Goal: Information Seeking & Learning: Learn about a topic

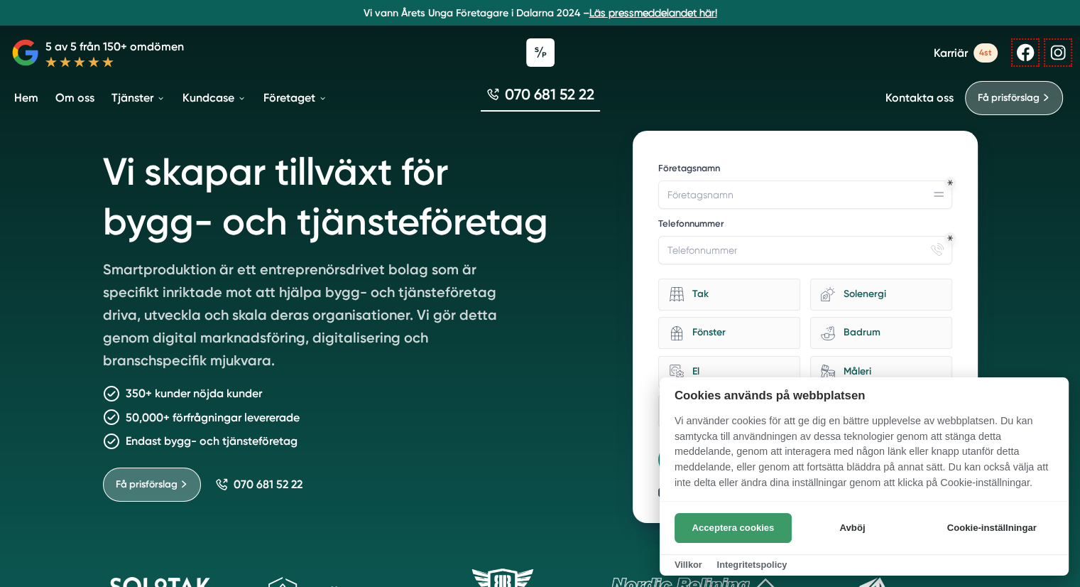
click at [749, 532] on button "Acceptera cookies" at bounding box center [733, 528] width 117 height 30
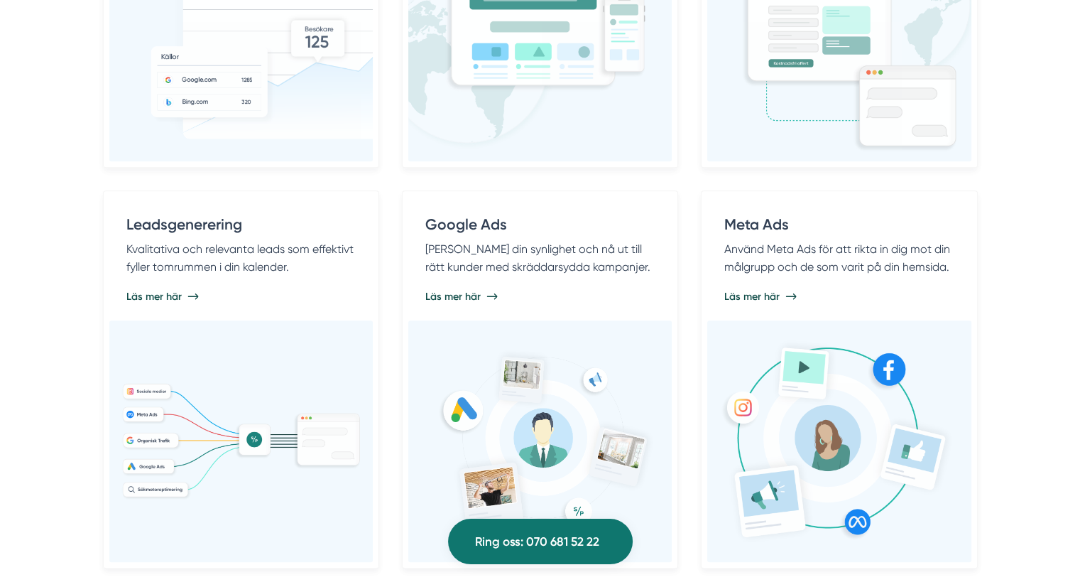
scroll to position [1062, 0]
click at [17, 351] on div "Digital marknadsföring Vi erbjuder digital marknadsföring till bygg- och tjänst…" at bounding box center [540, 122] width 1080 height 1003
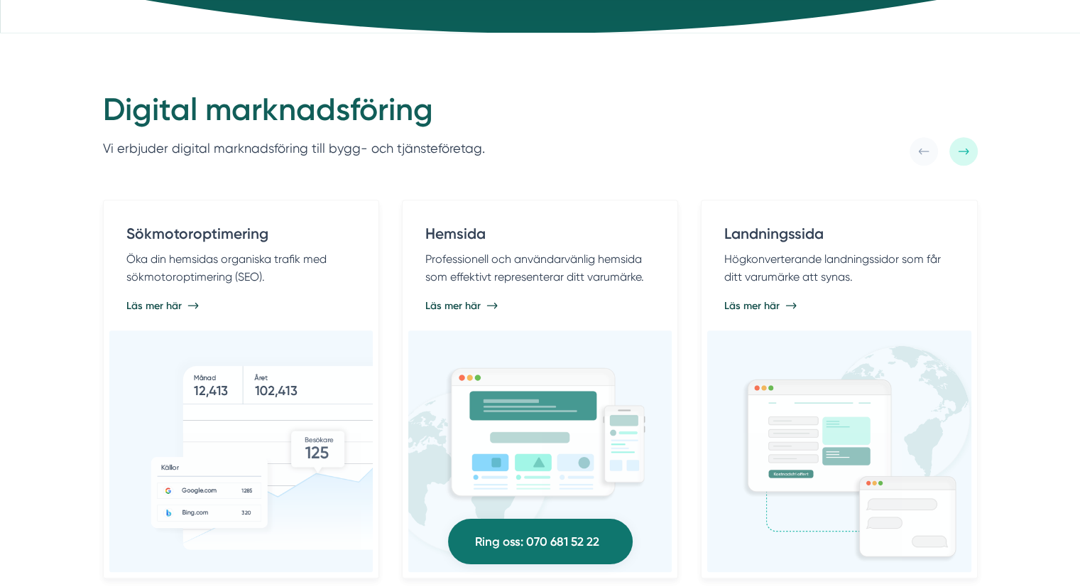
scroll to position [651, 0]
click at [17, 351] on div "Digital marknadsföring Vi erbjuder digital marknadsföring till bygg- och tjänst…" at bounding box center [540, 534] width 1080 height 1003
click at [37, 334] on div "Digital marknadsföring Vi erbjuder digital marknadsföring till bygg- och tjänst…" at bounding box center [540, 534] width 1080 height 1003
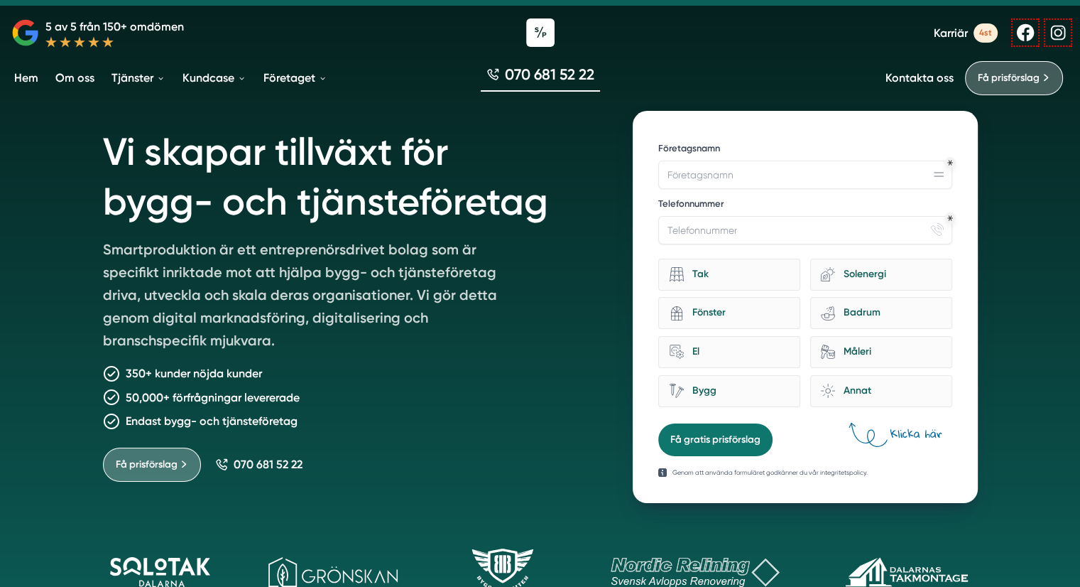
scroll to position [0, 0]
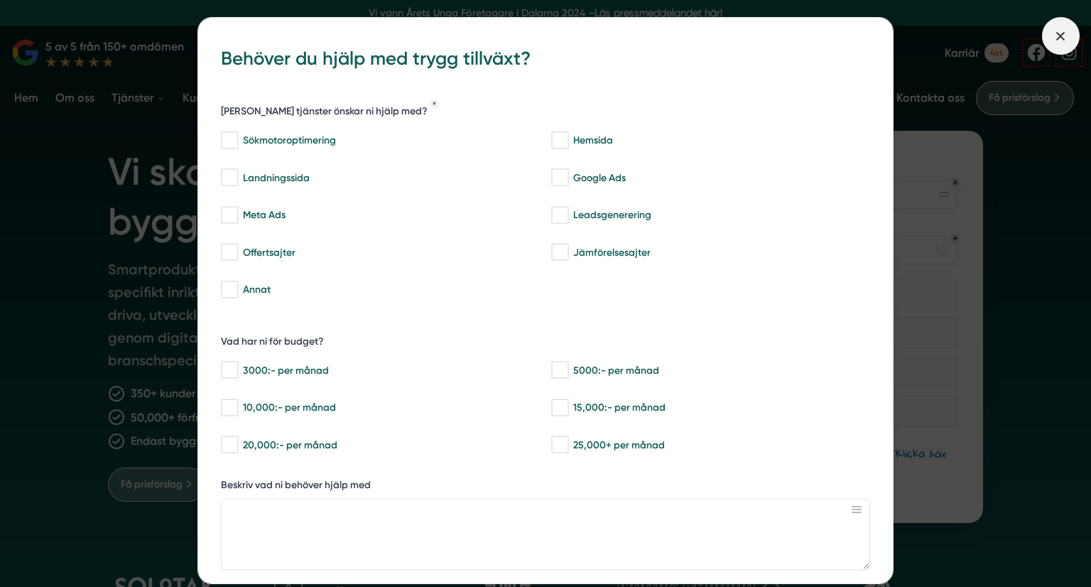
click at [1051, 44] on span at bounding box center [1061, 36] width 38 height 38
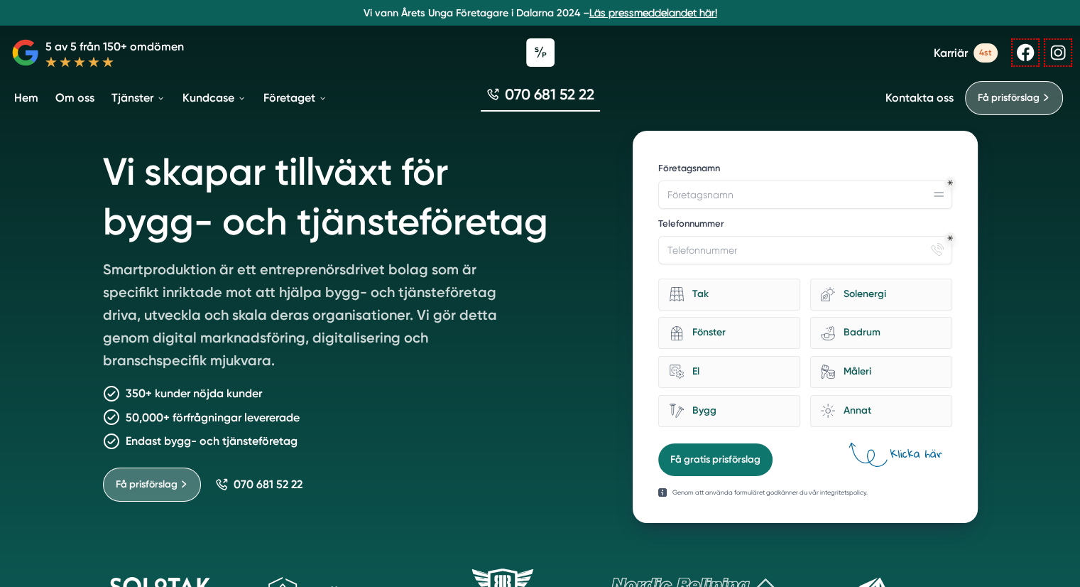
click at [88, 188] on div "Vi skapar tillväxt för bygg- och tjänsteföretag Smartproduktion är ett entrepre…" at bounding box center [540, 318] width 909 height 409
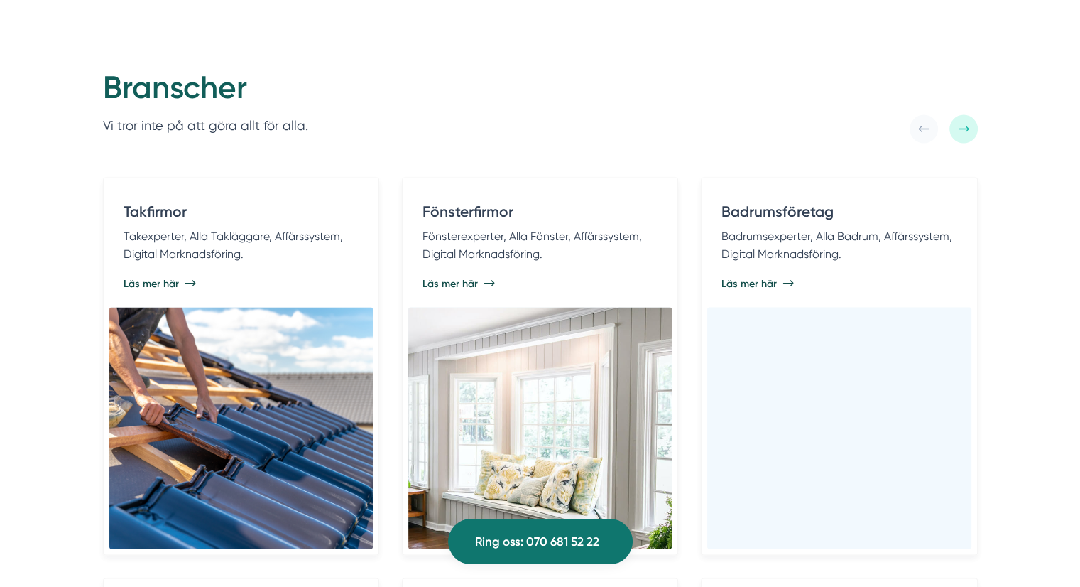
scroll to position [2732, 0]
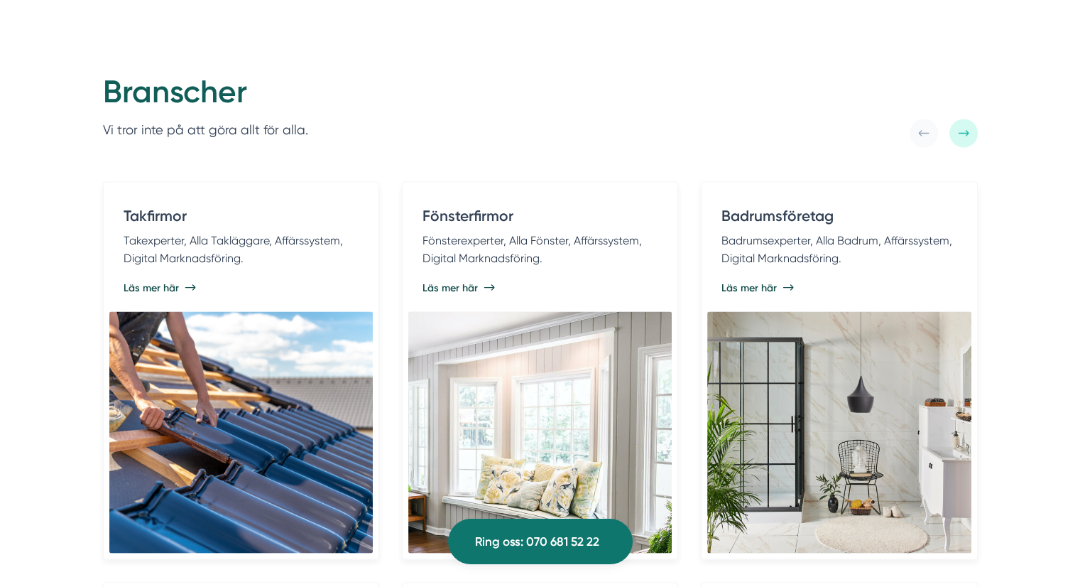
click at [973, 148] on div at bounding box center [964, 133] width 28 height 28
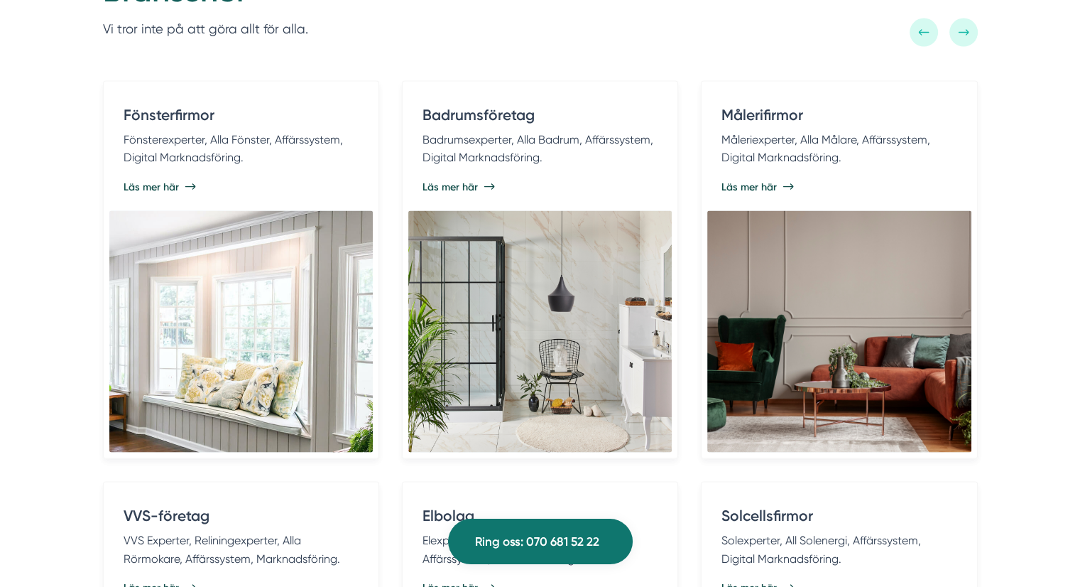
scroll to position [2832, 0]
click at [960, 39] on icon at bounding box center [963, 33] width 11 height 11
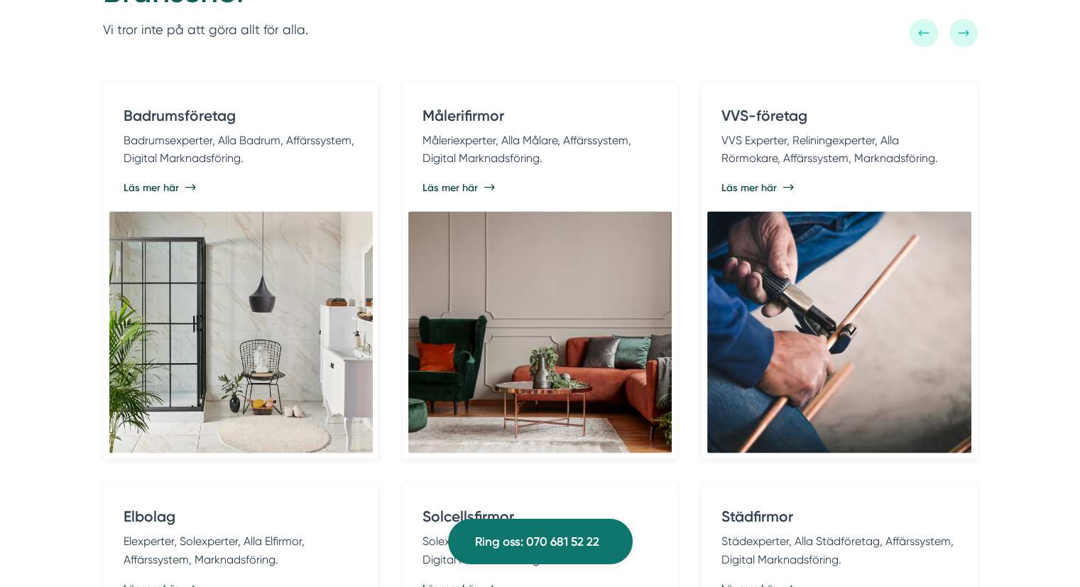
click at [1026, 122] on div "Branscher Vi tror inte på att göra allt för alla. Takfirmor Takexperter, Alla T…" at bounding box center [540, 415] width 1080 height 957
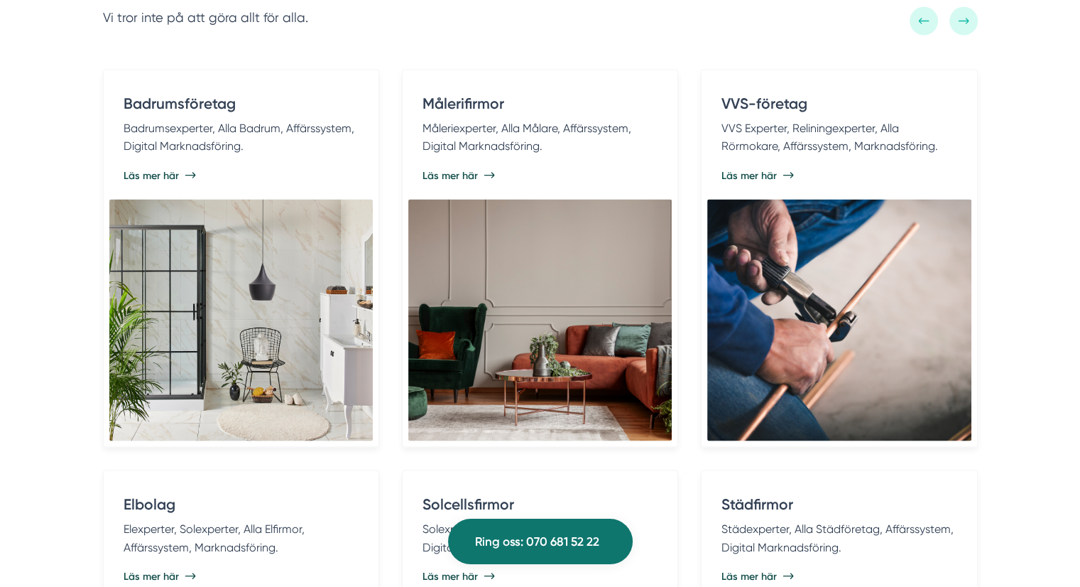
scroll to position [2844, 0]
click at [966, 27] on icon at bounding box center [963, 21] width 11 height 11
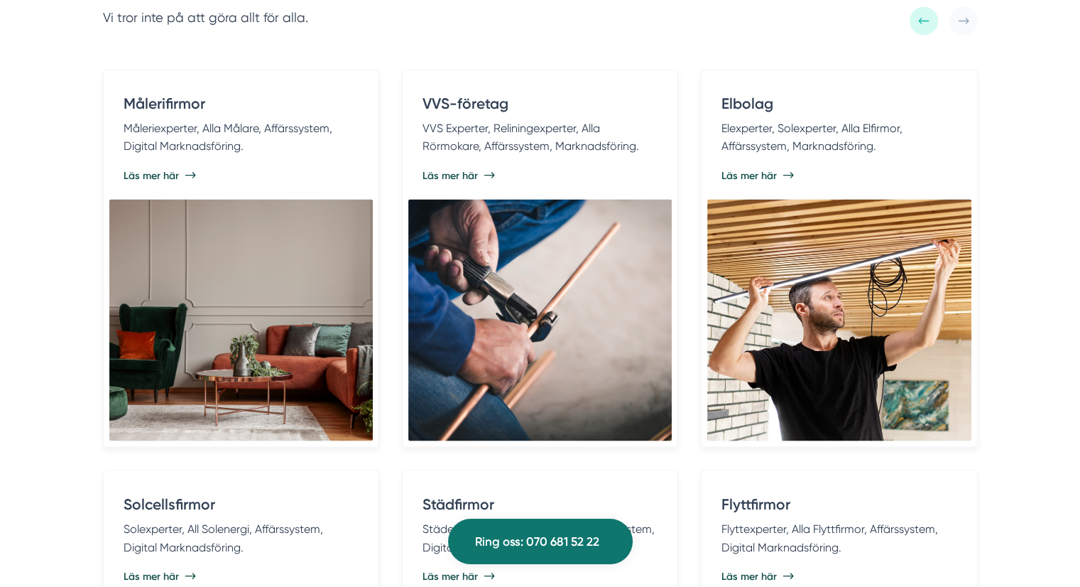
click at [1002, 141] on div "Branscher Vi tror inte på att göra allt för alla. Takfirmor Takexperter, Alla T…" at bounding box center [540, 403] width 1080 height 957
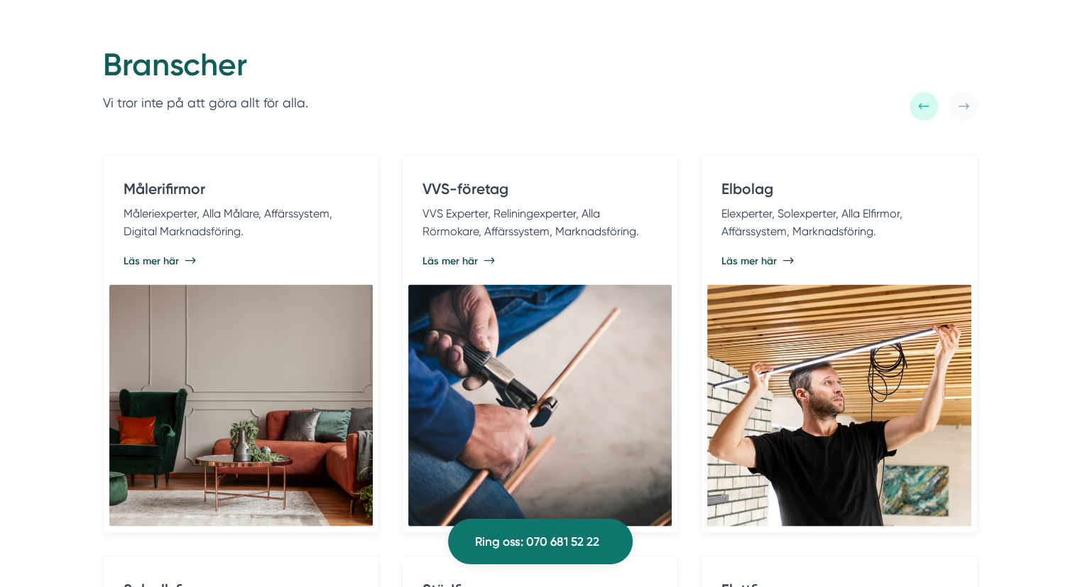
scroll to position [2750, 0]
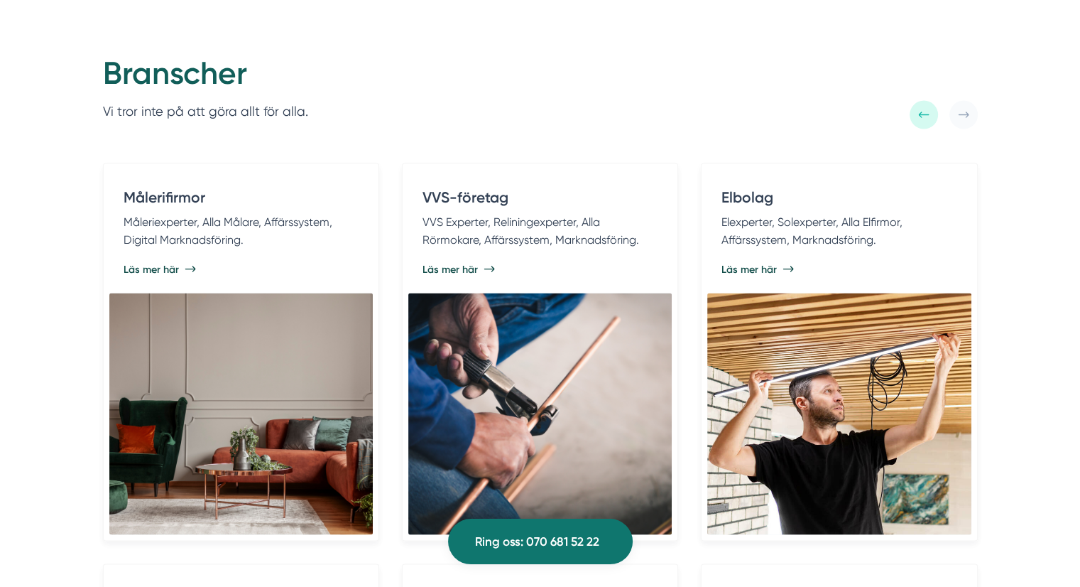
click at [47, 165] on div "Branscher Vi tror inte på att göra allt för alla. Takfirmor Takexperter, Alla T…" at bounding box center [540, 497] width 1080 height 957
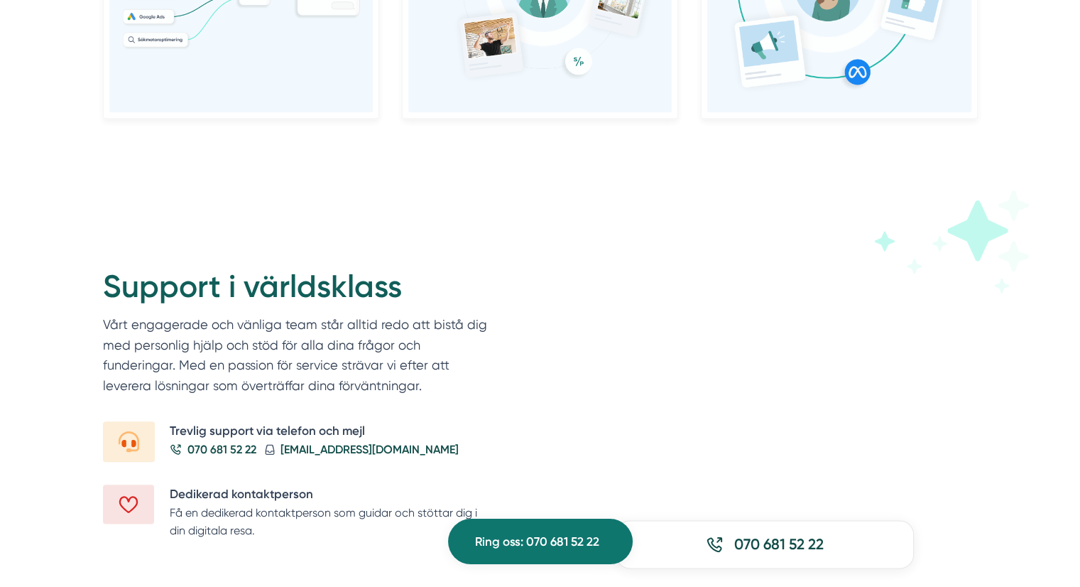
scroll to position [1661, 0]
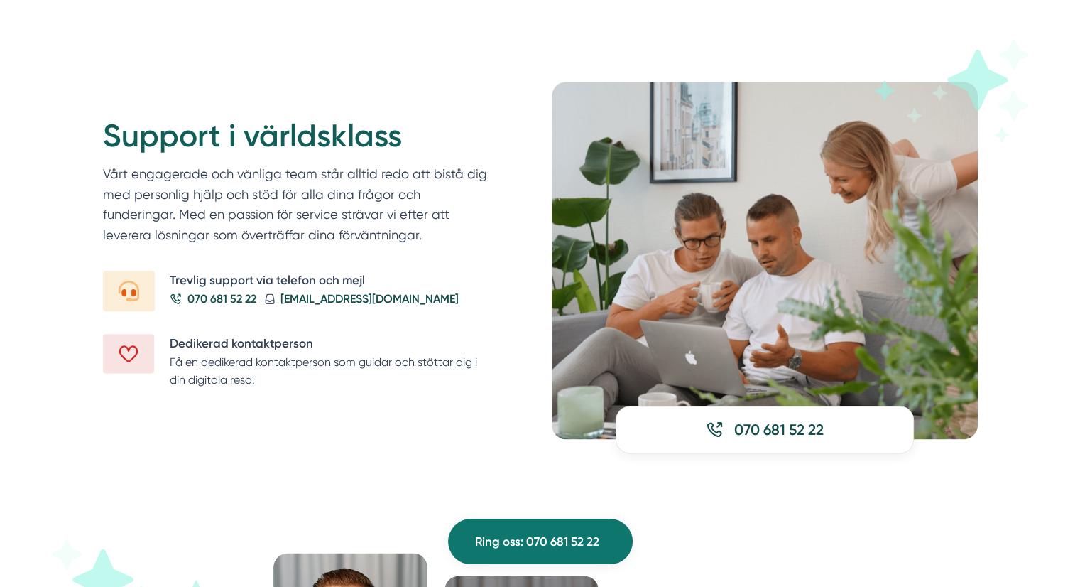
click at [1028, 313] on div "Support i världsklass Vårt engagerade och vänliga team står alltid redo att bis…" at bounding box center [540, 260] width 1080 height 471
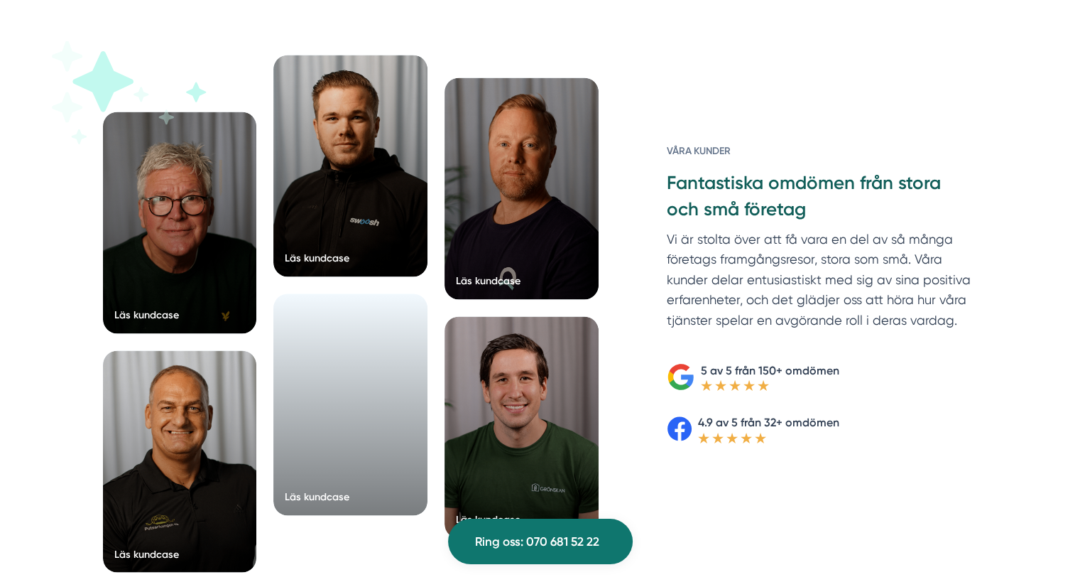
scroll to position [2182, 0]
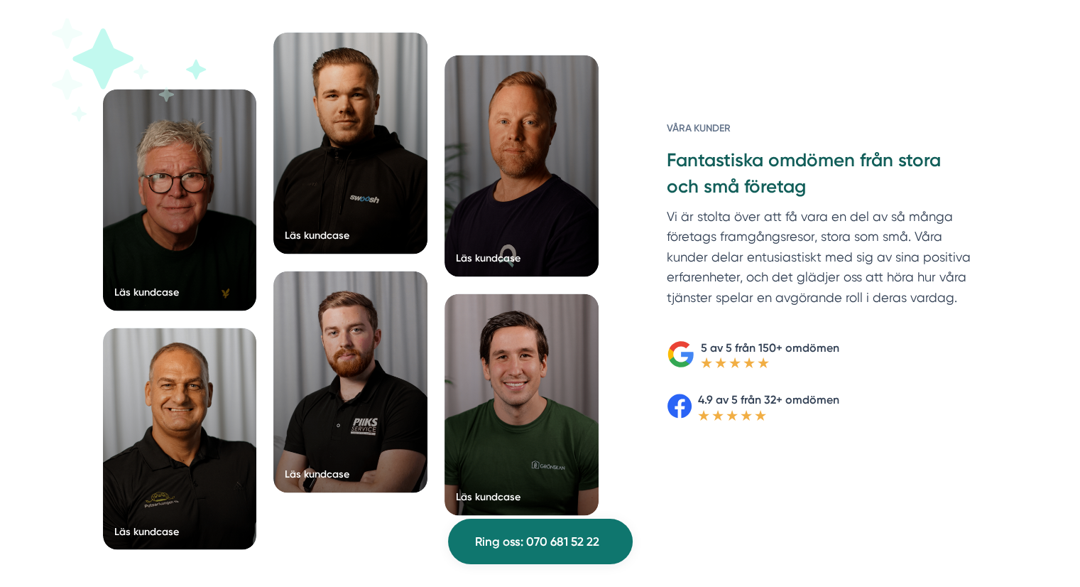
click at [982, 384] on div "Läs kundcase Läs kundcase Läs kundcase Läs kundcase" at bounding box center [540, 299] width 909 height 534
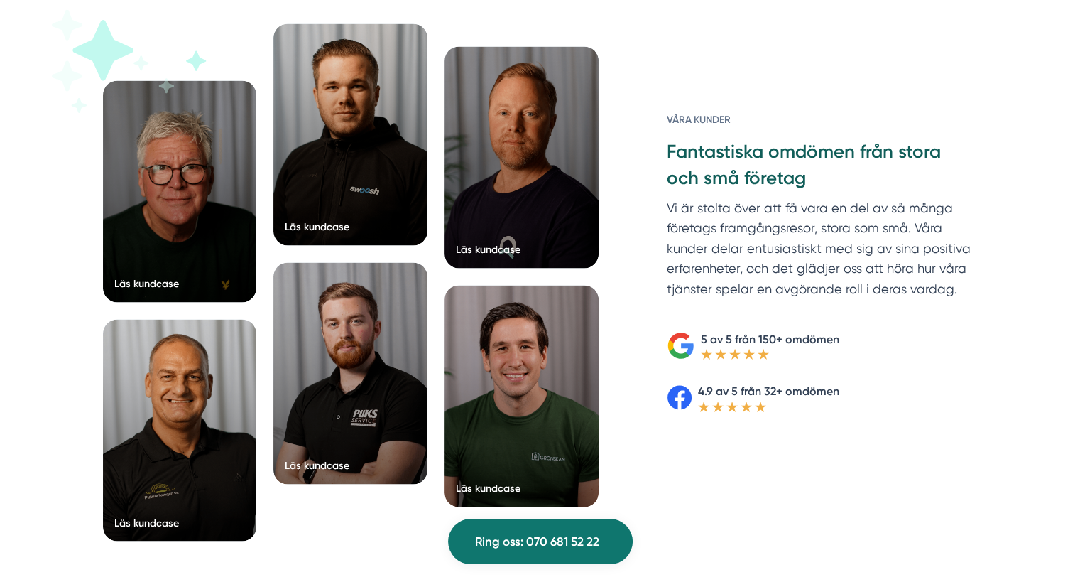
scroll to position [2191, 0]
click at [910, 320] on div "5 av 5 från 150+ omdömen 4.9 av 5 från 32+ omdömen" at bounding box center [822, 362] width 310 height 99
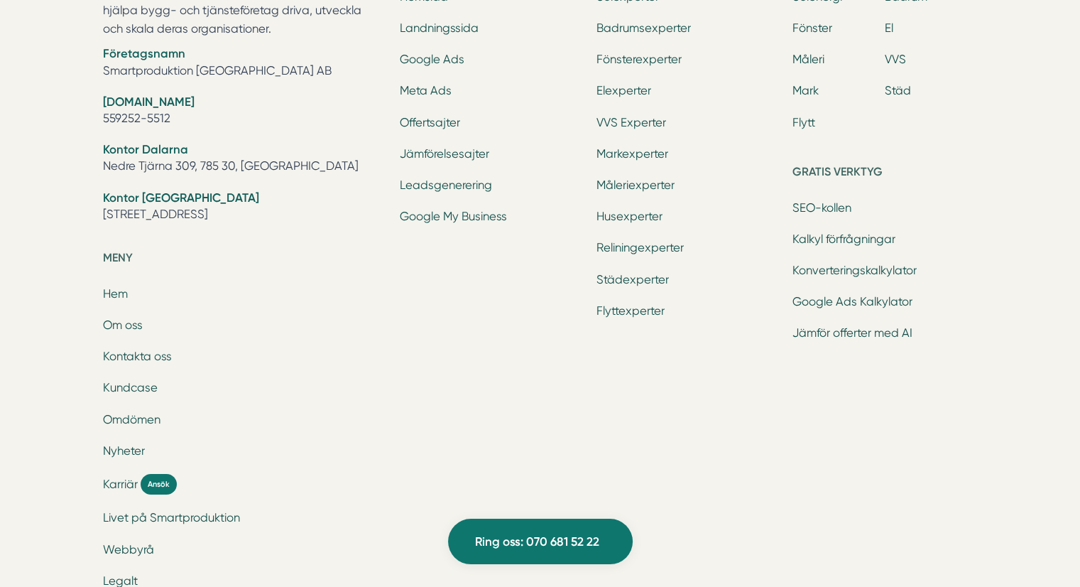
scroll to position [4467, 0]
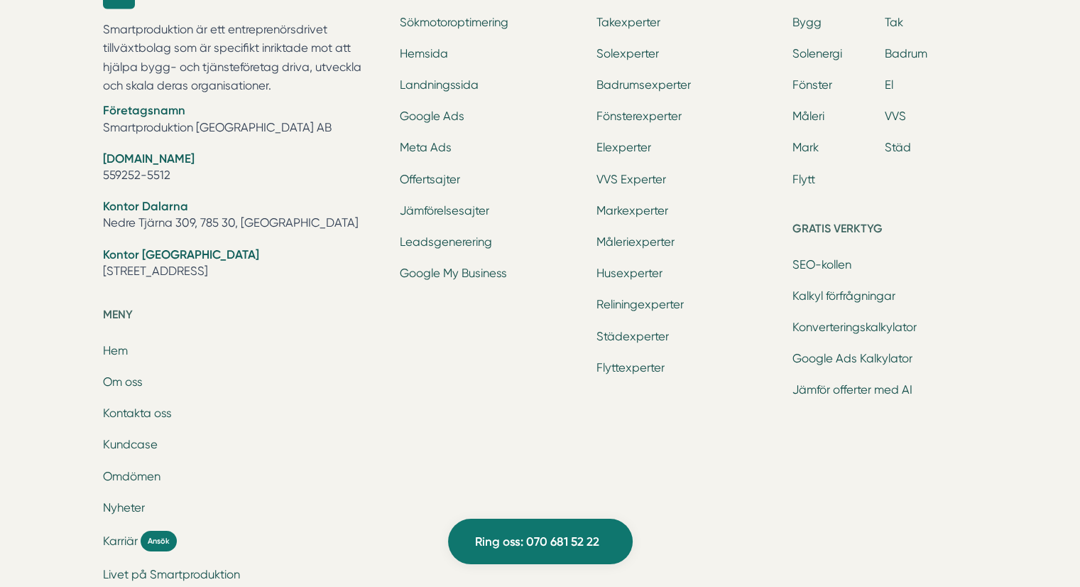
click at [422, 34] on li "Sökmotoroptimering" at bounding box center [492, 24] width 185 height 20
click at [427, 29] on link "Sökmotoroptimering" at bounding box center [454, 22] width 109 height 13
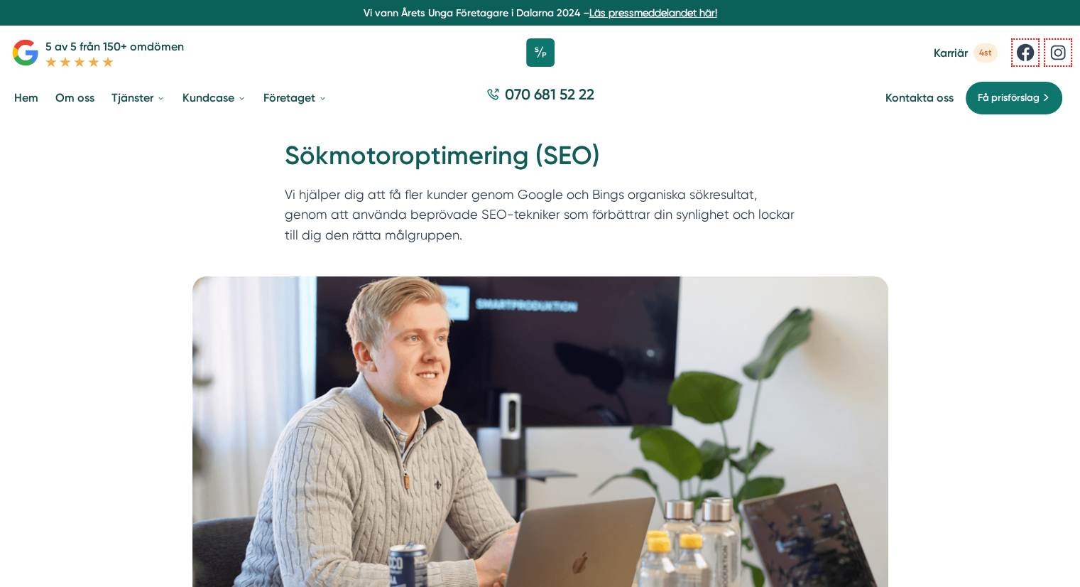
click at [410, 185] on p "Vi hjälper dig att få fler kunder genom Google och Bings organiska sökresultat,…" at bounding box center [540, 218] width 511 height 67
click at [118, 313] on picture at bounding box center [540, 439] width 1046 height 327
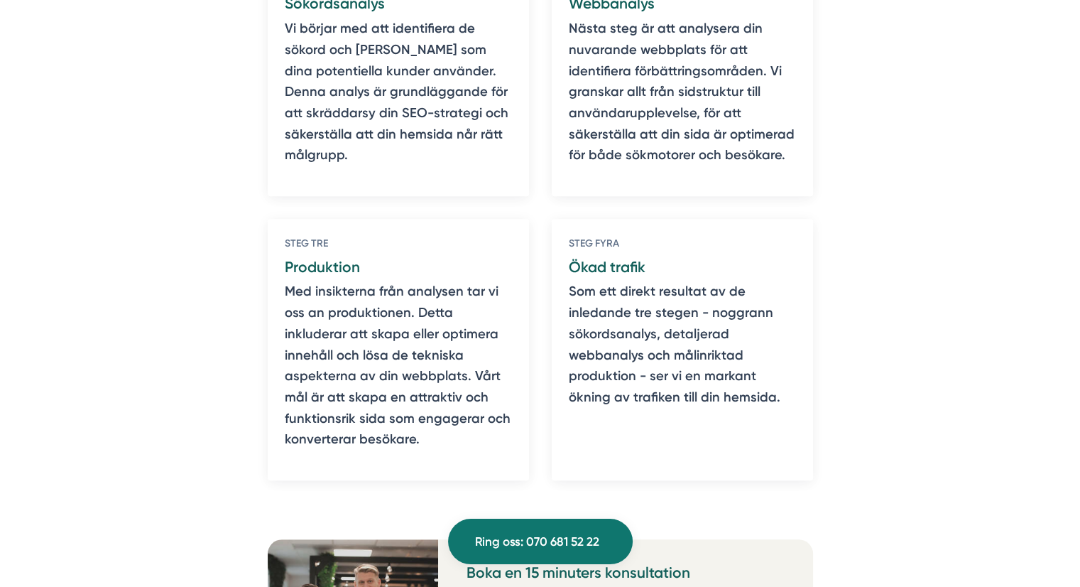
scroll to position [973, 0]
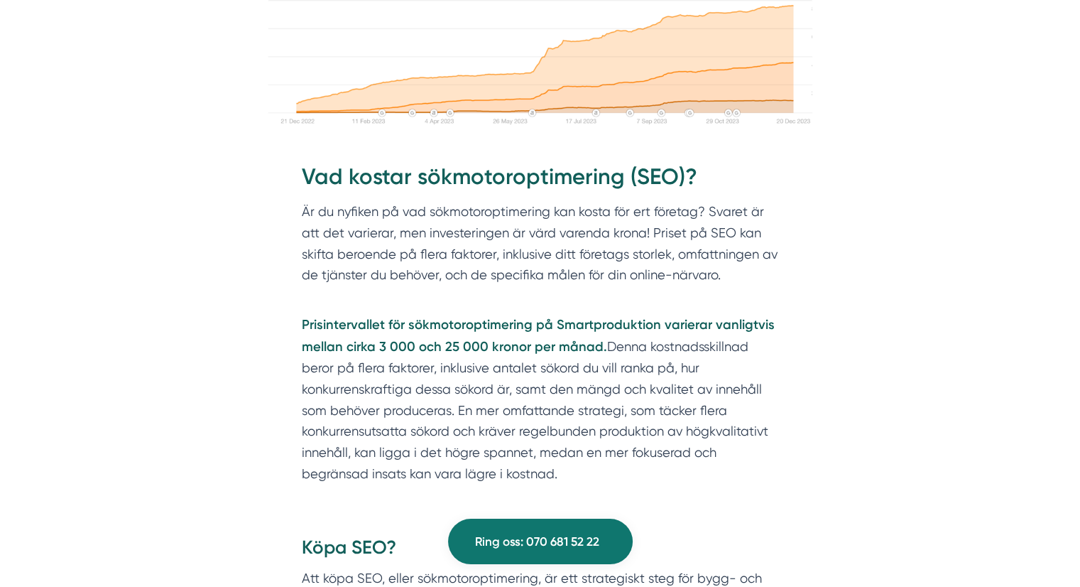
scroll to position [2957, 0]
click at [211, 381] on div "[PERSON_NAME] vann Svenska SEO priset [DATE] & [DATE]. Skriven av [PERSON_NAME]…" at bounding box center [540, 183] width 1046 height 5028
click at [231, 370] on div "[PERSON_NAME] vann Svenska SEO priset [DATE] & [DATE]. Skriven av [PERSON_NAME]…" at bounding box center [540, 183] width 1046 height 5028
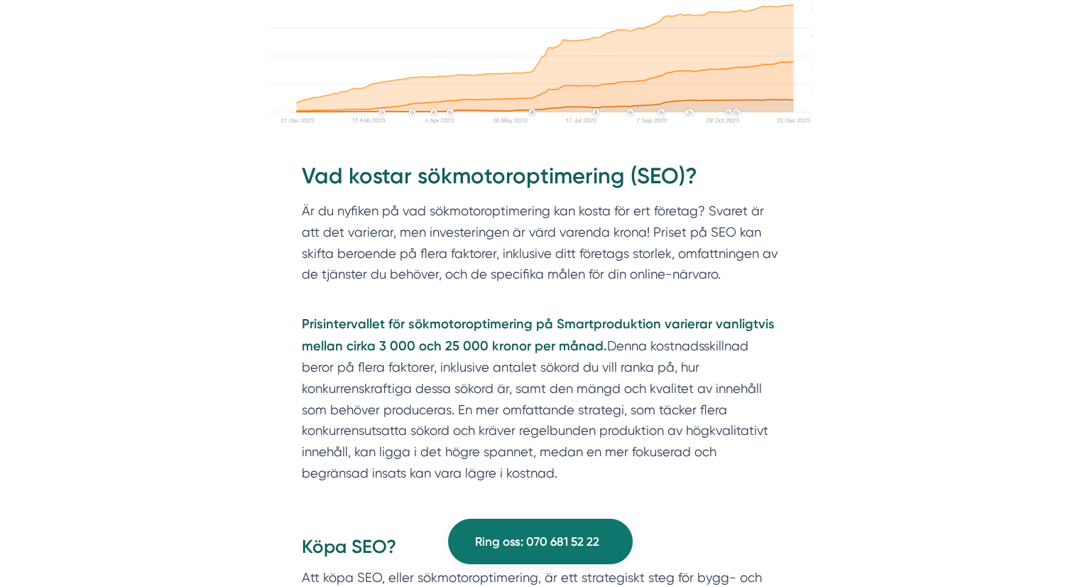
scroll to position [3017, 0]
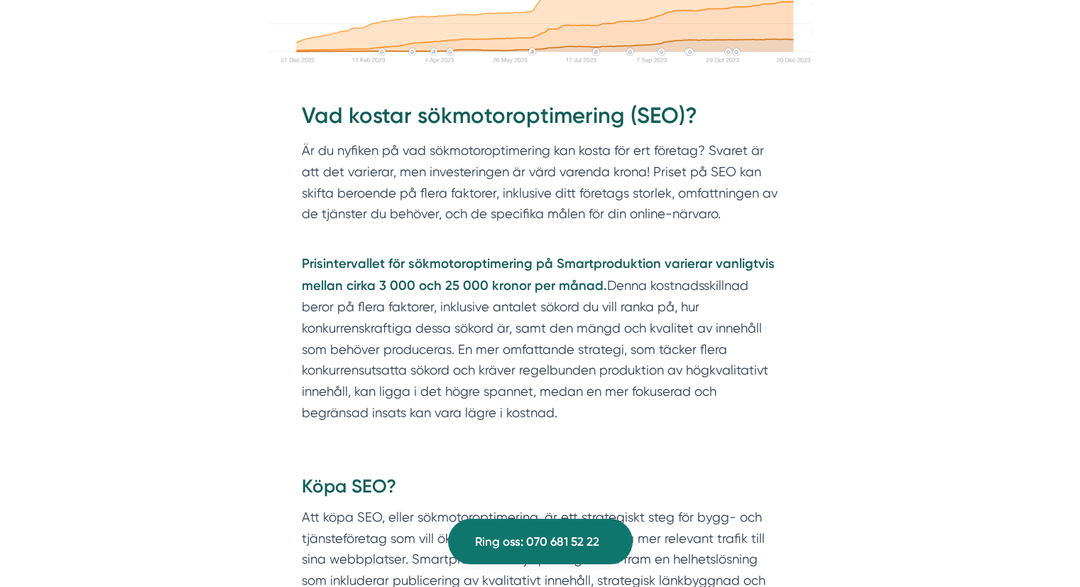
click at [231, 370] on div "[PERSON_NAME] vann Svenska SEO priset [DATE] & [DATE]. Skriven av [PERSON_NAME]…" at bounding box center [540, 122] width 1046 height 5028
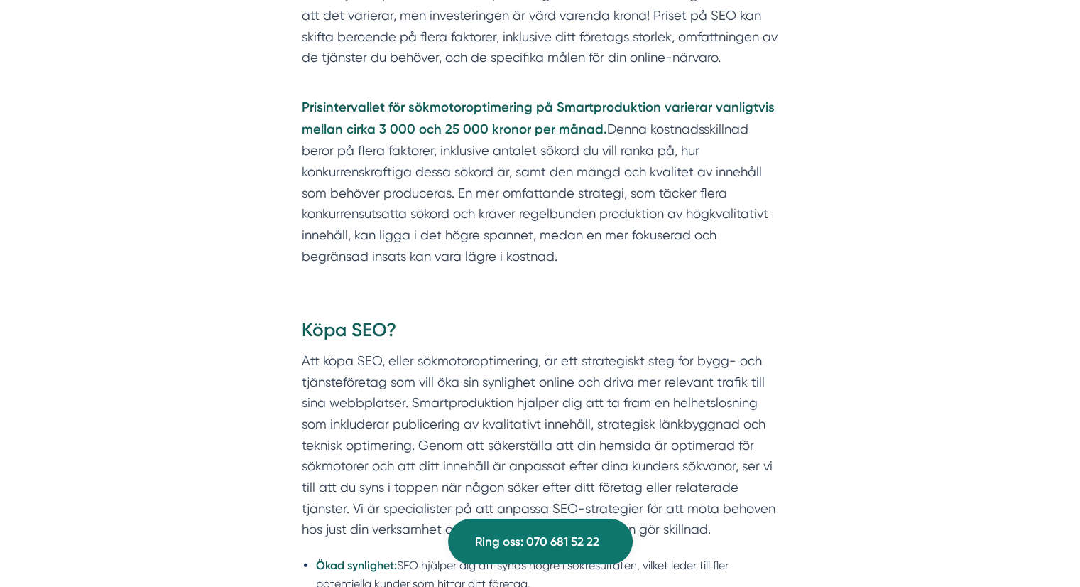
scroll to position [3174, 0]
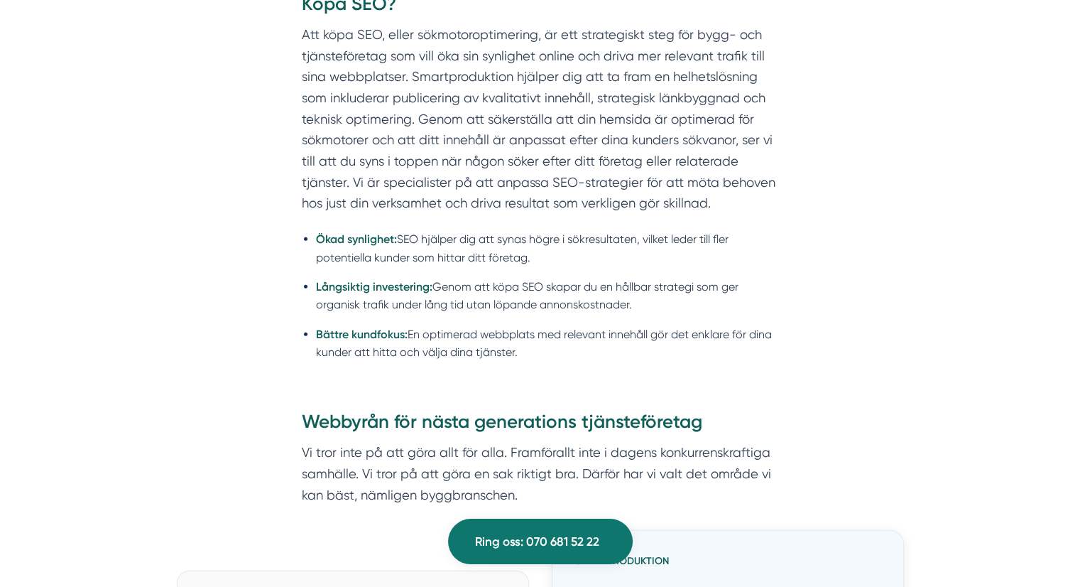
scroll to position [3500, 0]
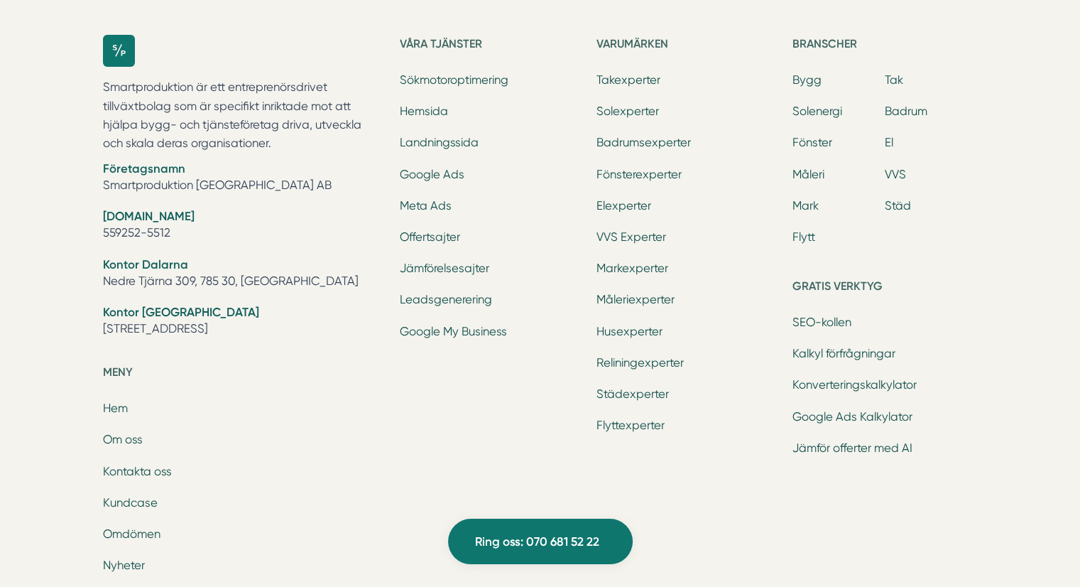
scroll to position [5954, 0]
click at [60, 321] on div "Ring oss 070 681 52 22 Smartproduktion är ett entreprenörsdrivet tillväxtbolag …" at bounding box center [540, 299] width 1080 height 945
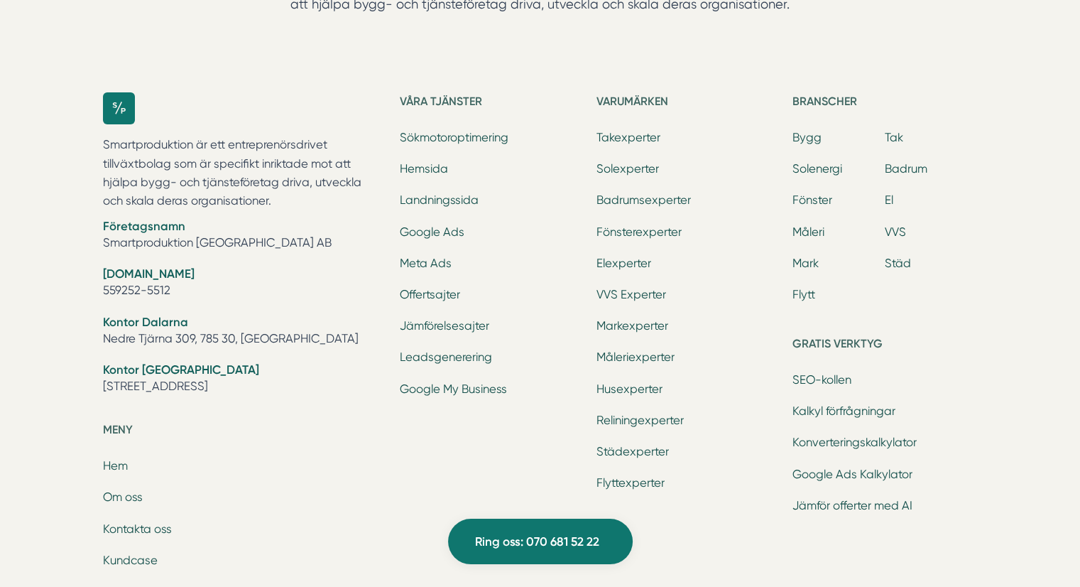
scroll to position [5894, 0]
click at [50, 309] on div "Ring oss 070 681 52 22 Smartproduktion är ett entreprenörsdrivet tillväxtbolag …" at bounding box center [540, 358] width 1080 height 945
click at [57, 294] on div "Ring oss 070 681 52 22 Smartproduktion är ett entreprenörsdrivet tillväxtbolag …" at bounding box center [540, 358] width 1080 height 945
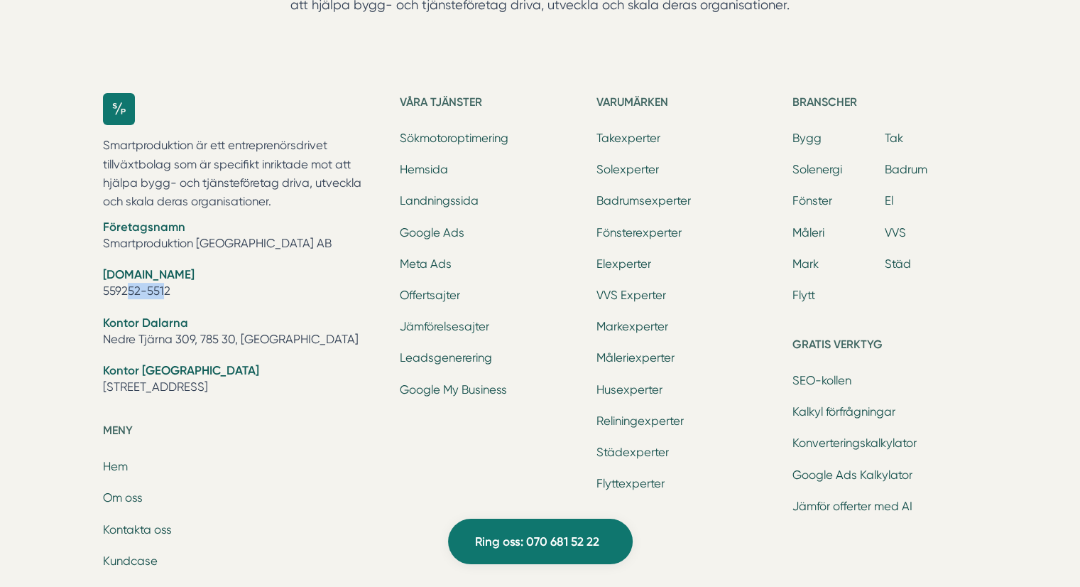
click at [57, 294] on div "Ring oss 070 681 52 22 Smartproduktion är ett entreprenörsdrivet tillväxtbolag …" at bounding box center [540, 358] width 1080 height 945
click at [63, 254] on div "Ring oss 070 681 52 22 Smartproduktion är ett entreprenörsdrivet tillväxtbolag …" at bounding box center [540, 358] width 1080 height 945
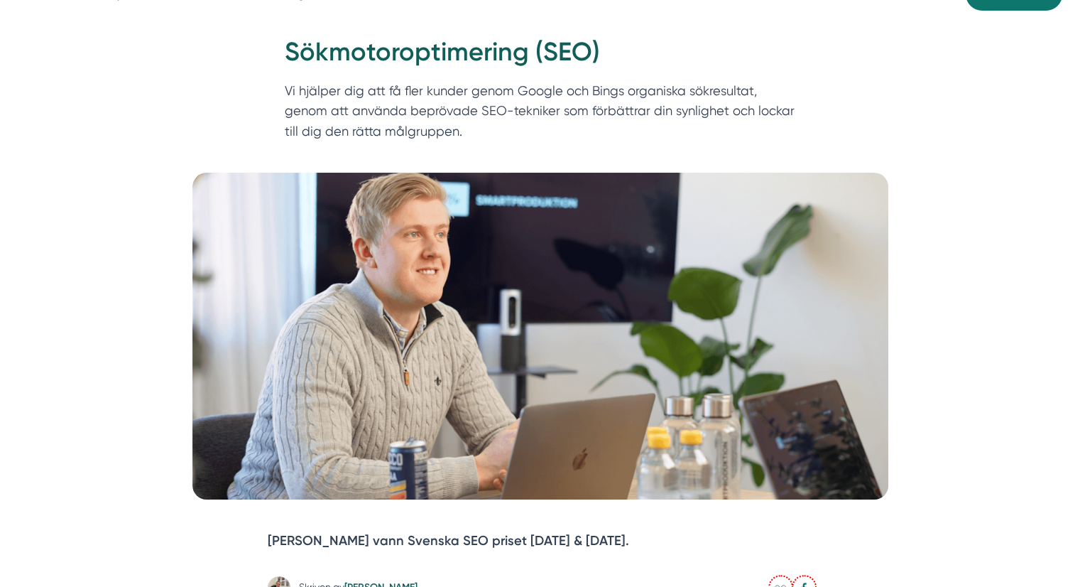
scroll to position [0, 0]
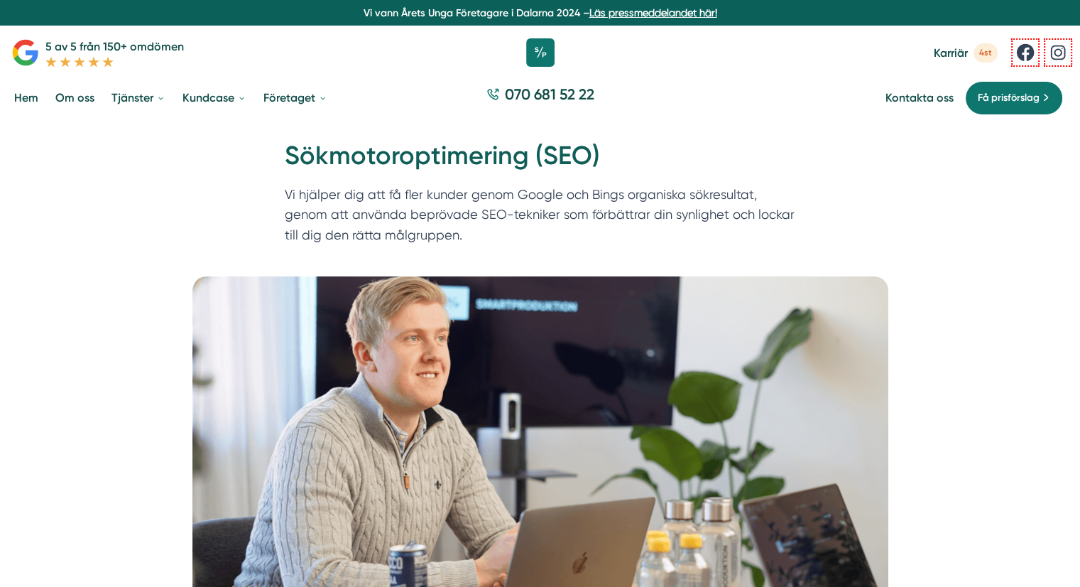
click at [63, 242] on div "Hem » Våra tjänster » Sökmotoroptimering (SEO) Sökmotoroptimering (SEO) Vi hjäl…" at bounding box center [540, 198] width 1080 height 155
